Goal: Find specific page/section: Find specific page/section

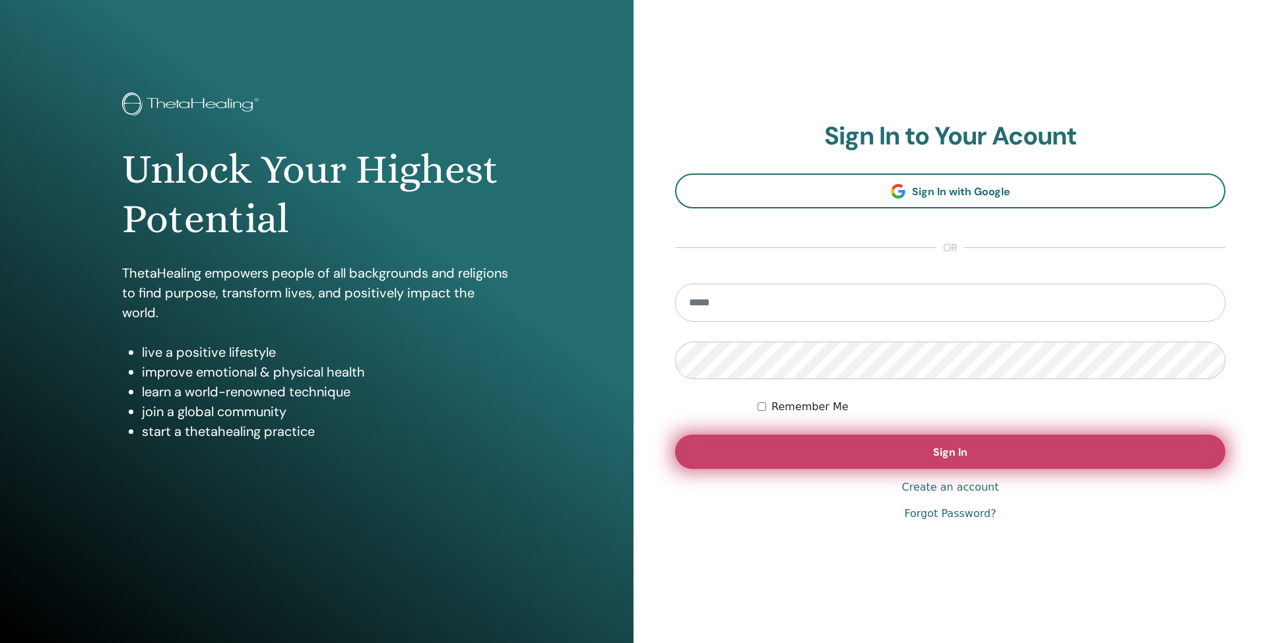
type input "**********"
click at [862, 455] on button "Sign In" at bounding box center [950, 452] width 550 height 34
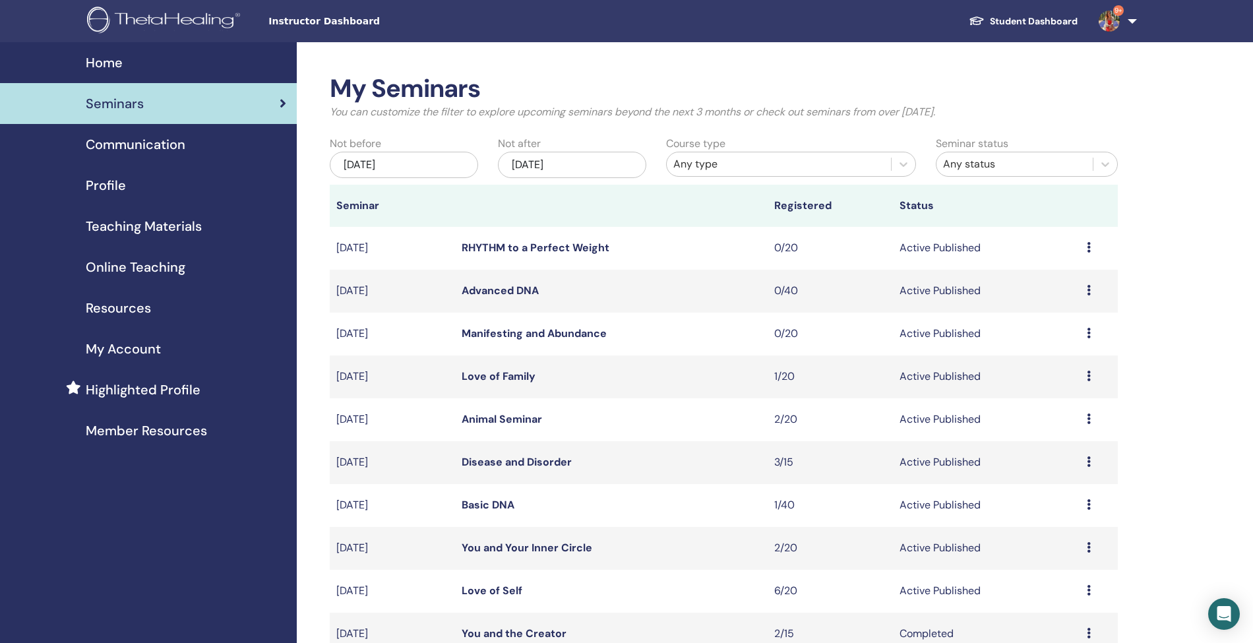
click at [999, 25] on link "Student Dashboard" at bounding box center [1023, 21] width 130 height 24
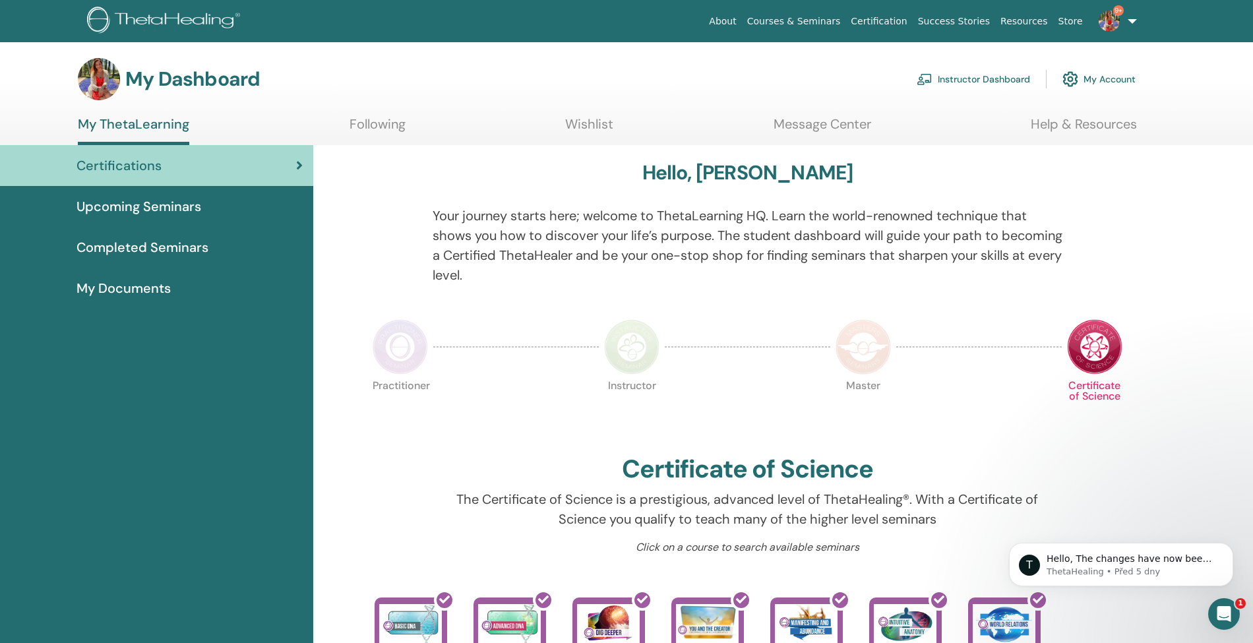
click at [1075, 22] on link "Store" at bounding box center [1070, 21] width 35 height 24
